Goal: Complete application form

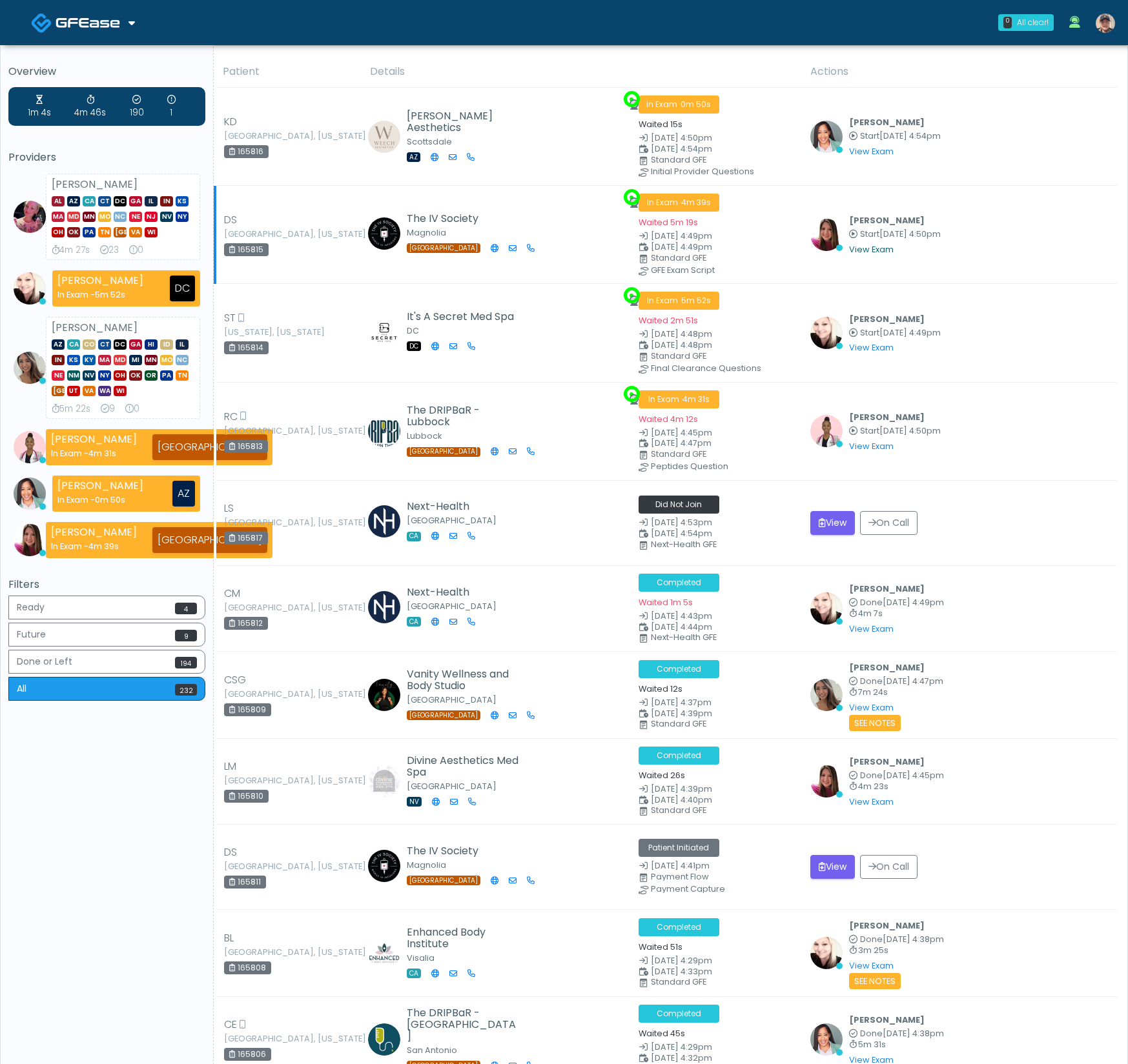
click at [889, 247] on link "View Exam" at bounding box center [871, 249] width 45 height 11
click at [253, 246] on div "165815" at bounding box center [246, 250] width 45 height 13
click at [256, 248] on div "165815" at bounding box center [246, 250] width 45 height 13
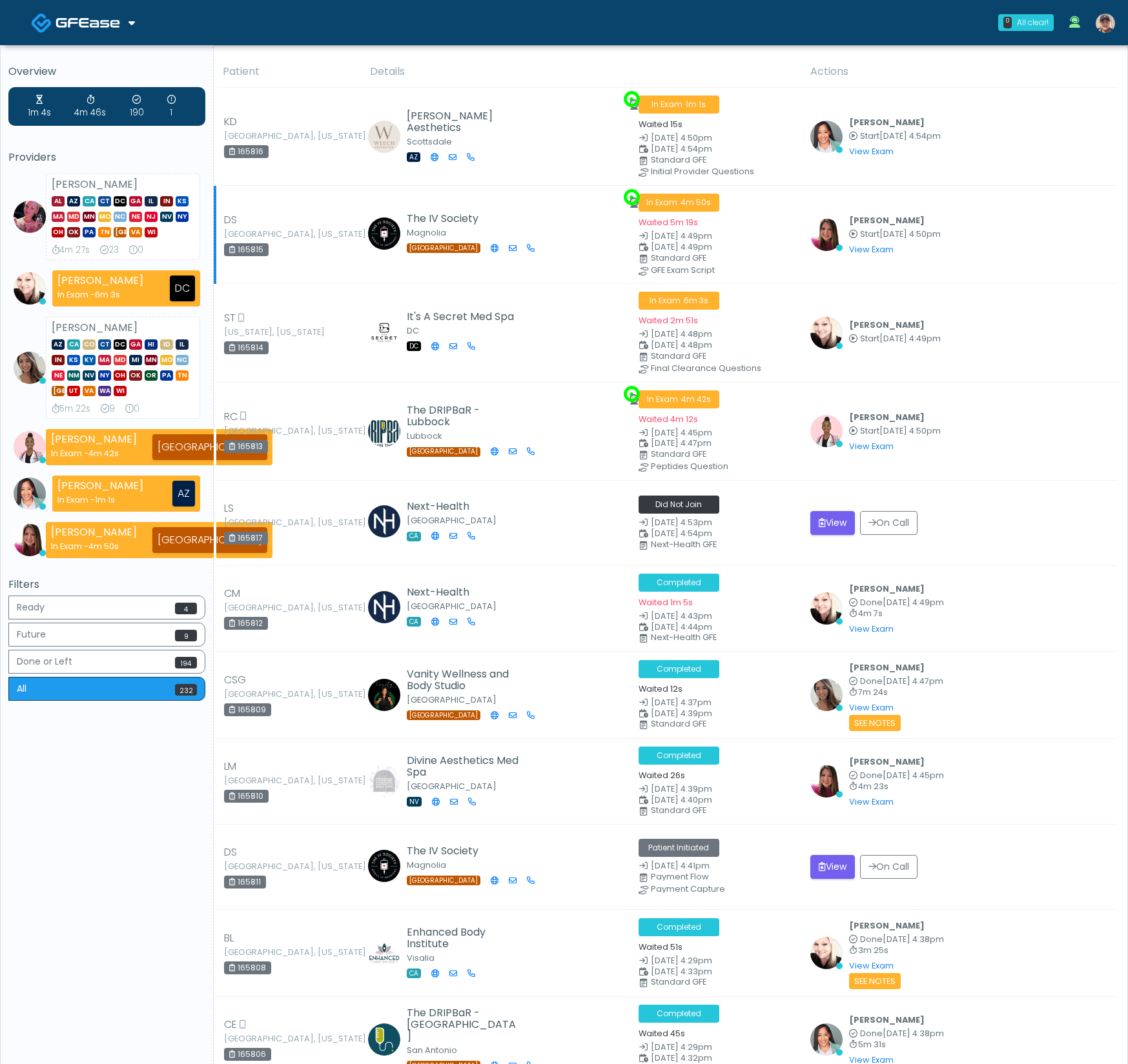
copy div "165815"
click at [882, 149] on link "View Exam" at bounding box center [871, 151] width 45 height 11
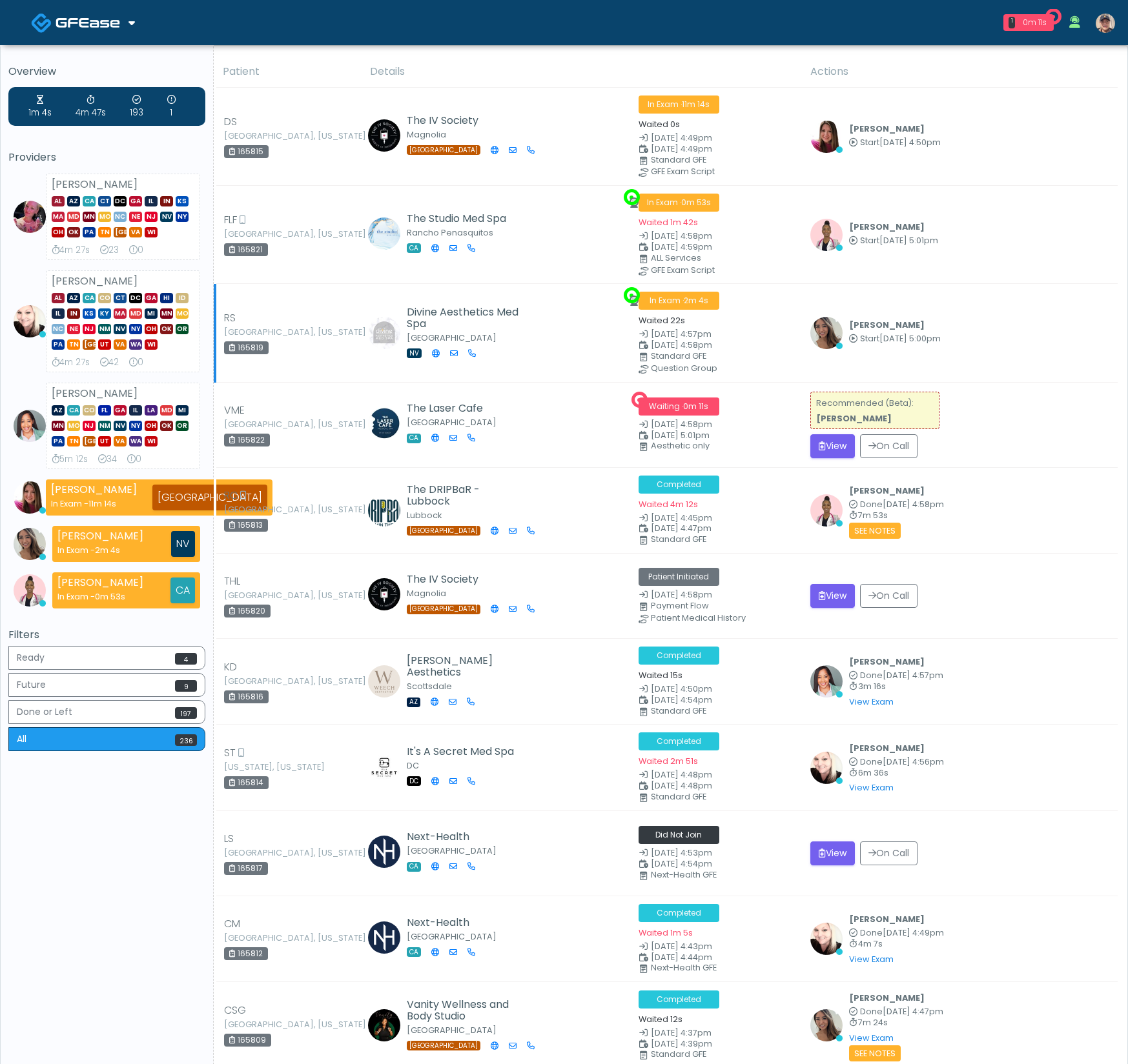
click at [872, 306] on td "Samantha Ly Start Sep 4, 5:00pm View Exam | Unreview" at bounding box center [960, 333] width 315 height 98
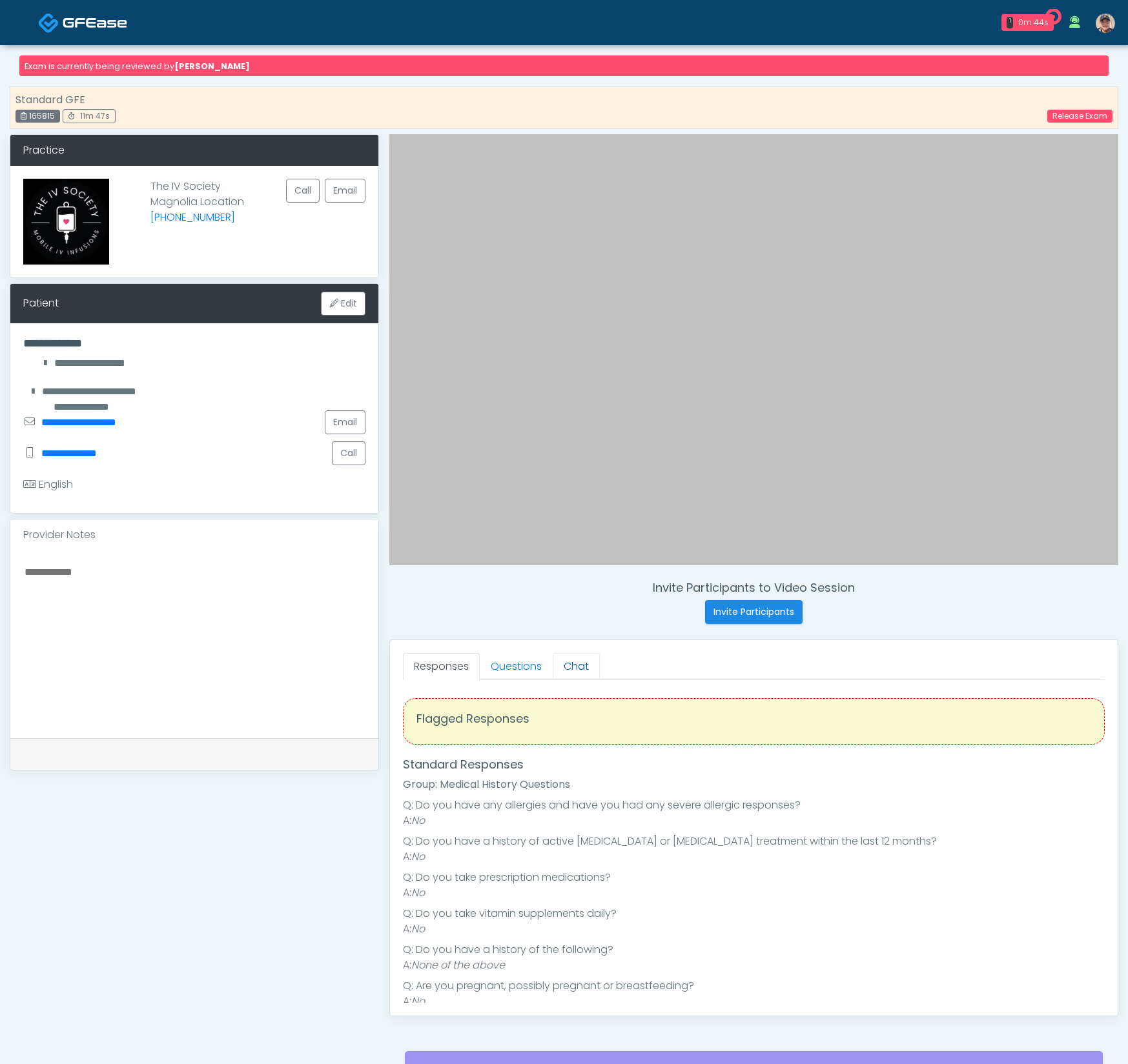
click at [573, 664] on link "Chat" at bounding box center [576, 666] width 47 height 27
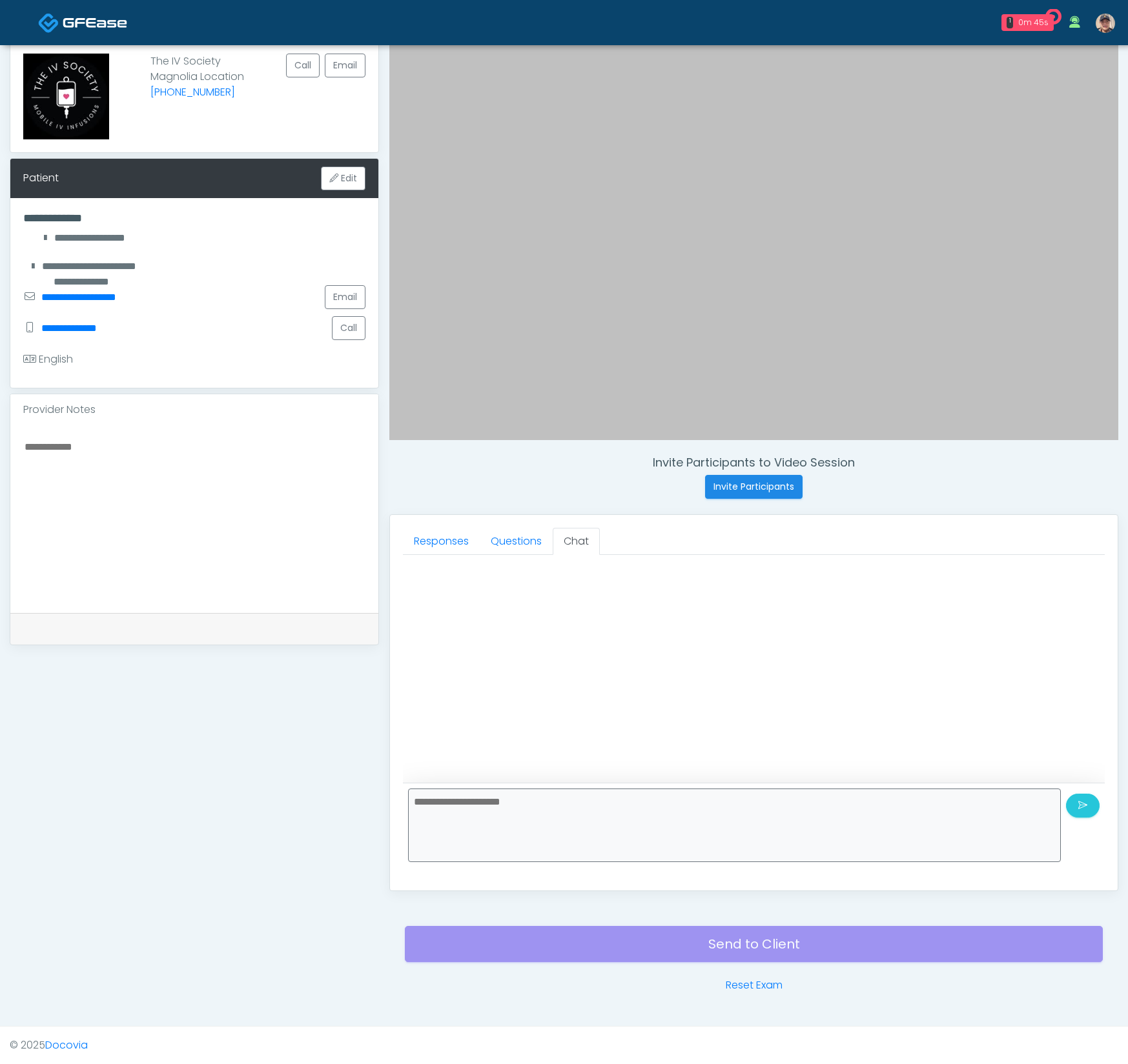
click at [515, 683] on div at bounding box center [753, 671] width 702 height 223
click at [207, 640] on div "Just saved" at bounding box center [194, 629] width 368 height 31
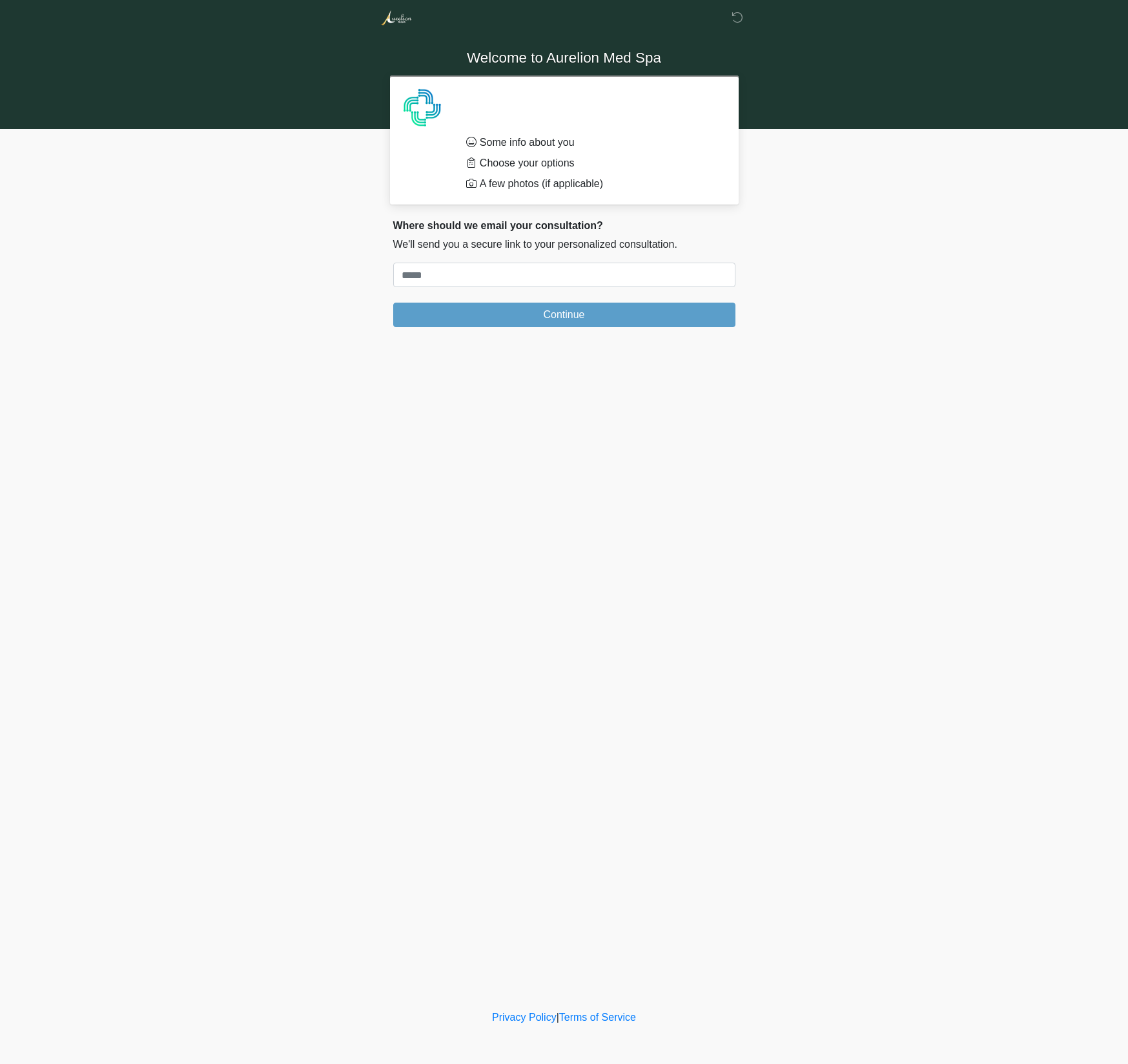
click at [172, 589] on body "Welcome to Aurelion Med Spa Some info about you Choose your options A few photo…" at bounding box center [564, 532] width 1128 height 1064
click at [536, 276] on input "Where should we email your treatment plan?" at bounding box center [564, 274] width 342 height 24
